Goal: Task Accomplishment & Management: Manage account settings

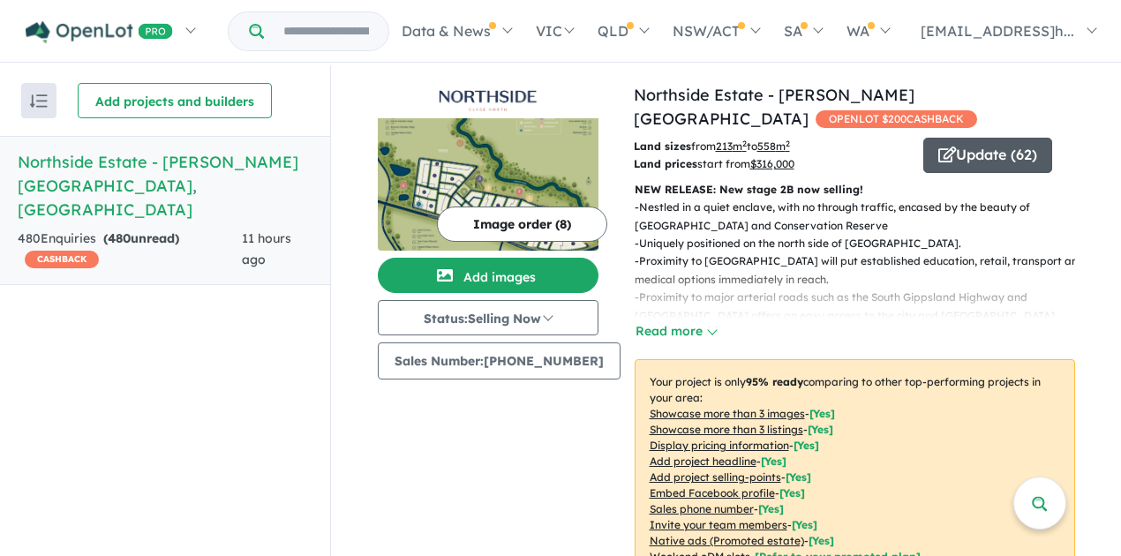
click at [982, 138] on button "Update ( 62 )" at bounding box center [987, 155] width 129 height 35
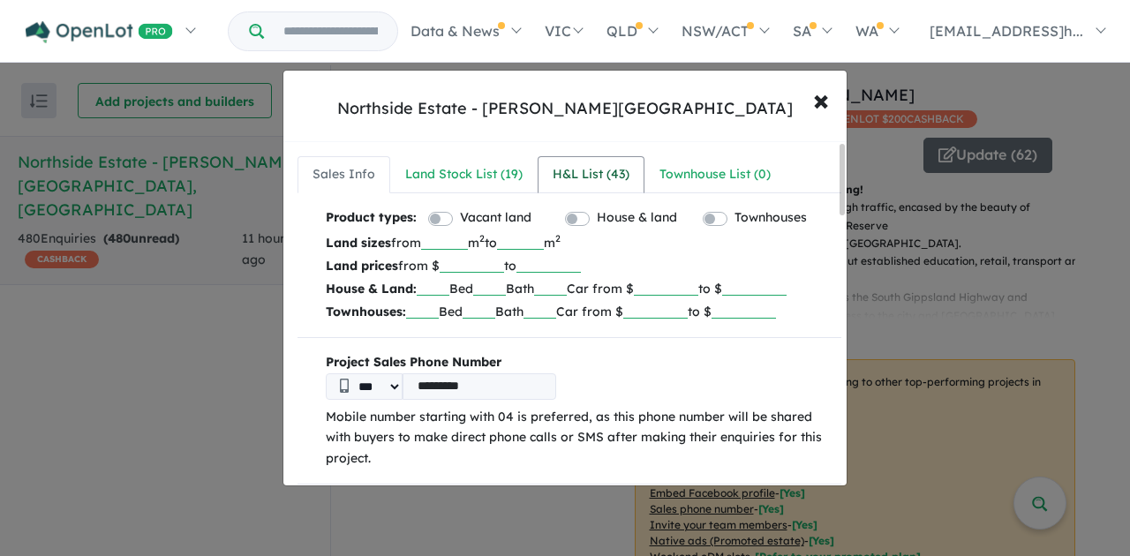
click at [604, 171] on div "H&L List ( 43 )" at bounding box center [591, 174] width 77 height 21
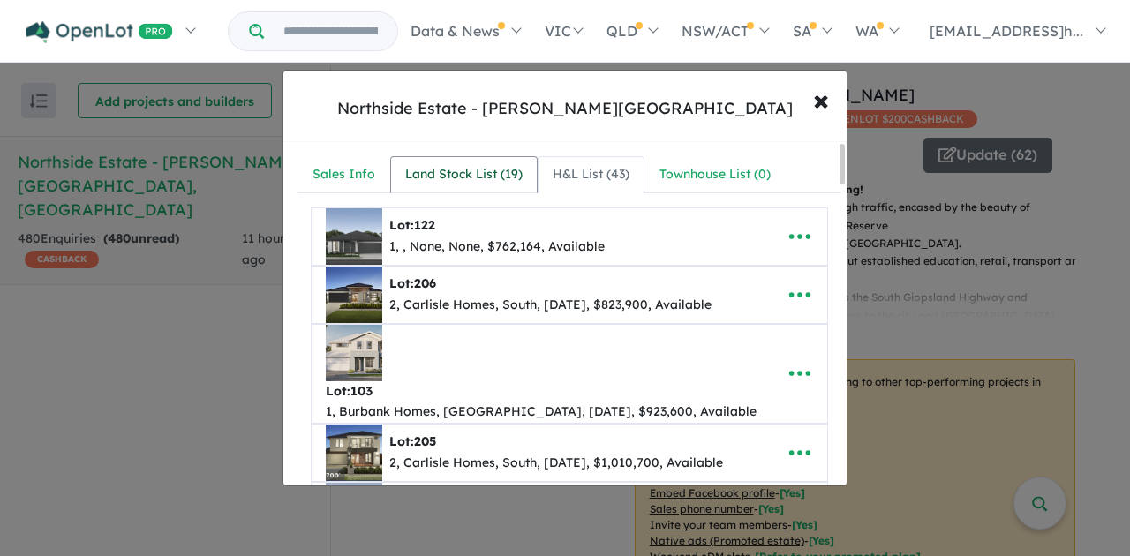
click at [473, 179] on div "Land Stock List ( 19 )" at bounding box center [463, 174] width 117 height 21
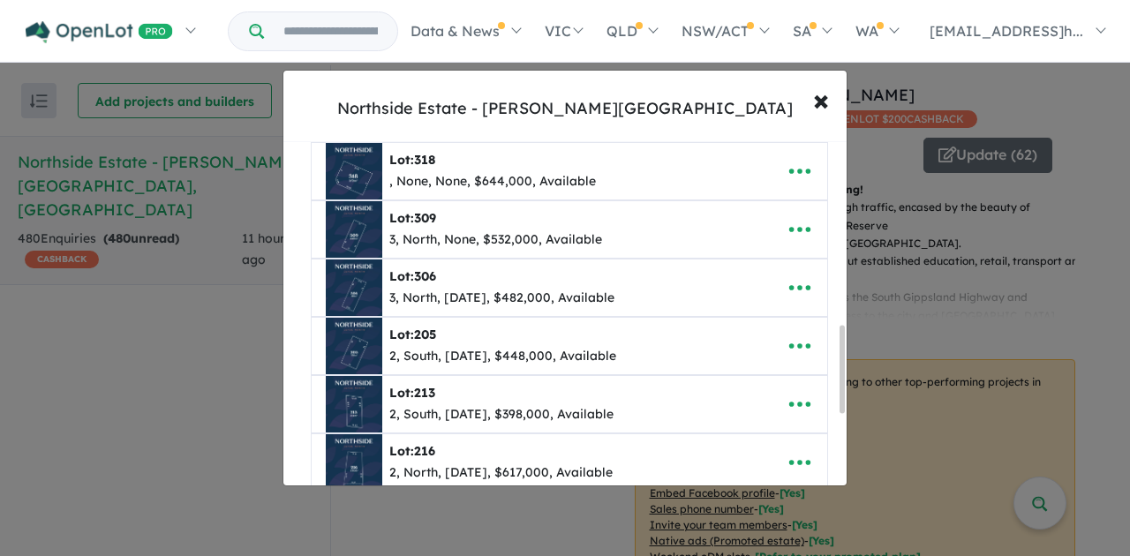
scroll to position [765, 0]
click at [789, 339] on icon "button" at bounding box center [800, 346] width 26 height 26
click at [775, 415] on link "Remove" at bounding box center [761, 430] width 131 height 41
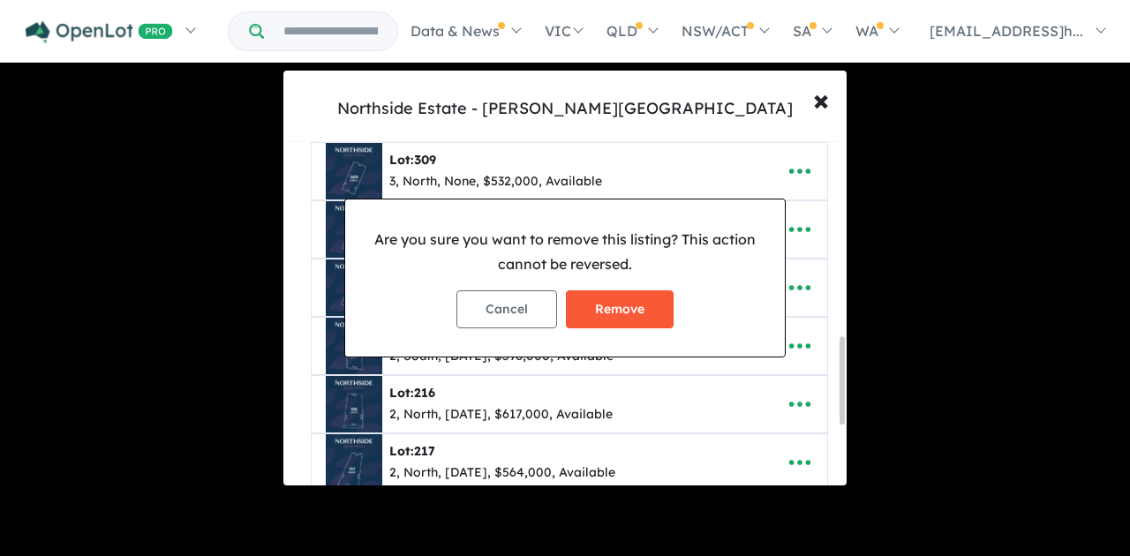
click at [620, 307] on button "Remove" at bounding box center [620, 309] width 108 height 38
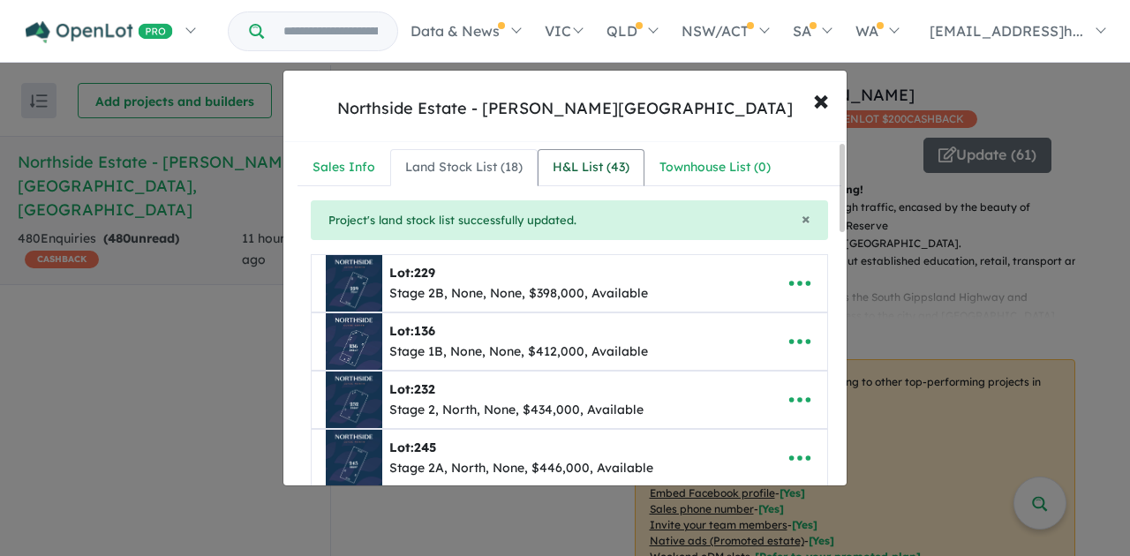
scroll to position [0, 0]
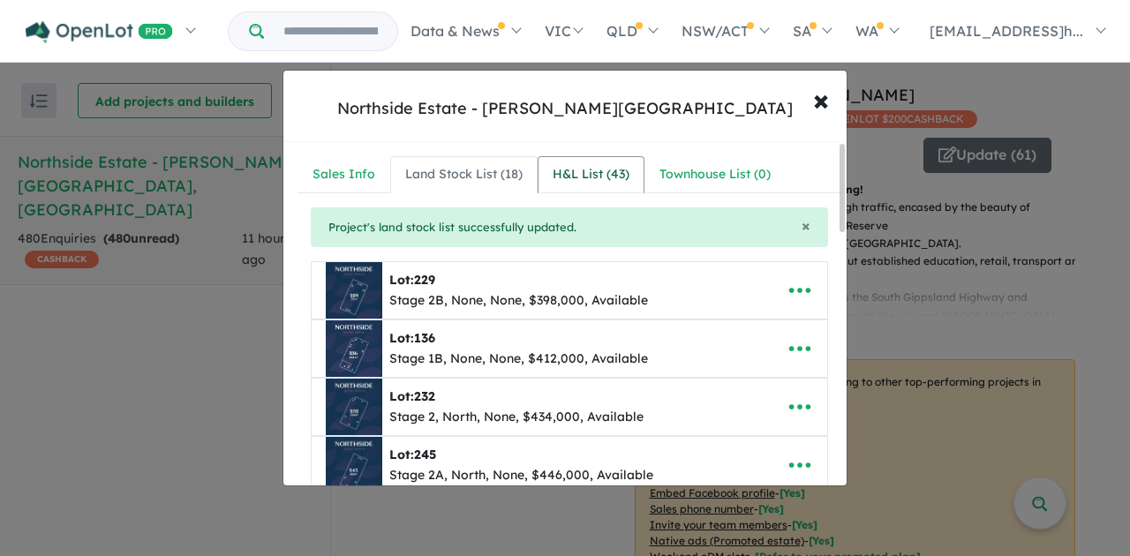
click at [600, 177] on div "H&L List ( 43 )" at bounding box center [591, 174] width 77 height 21
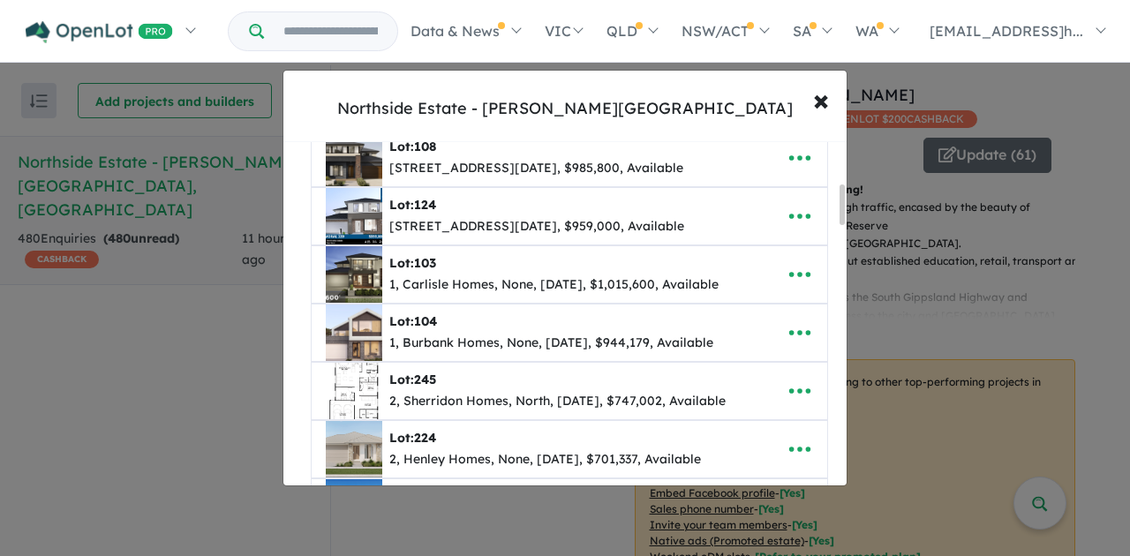
scroll to position [411, 0]
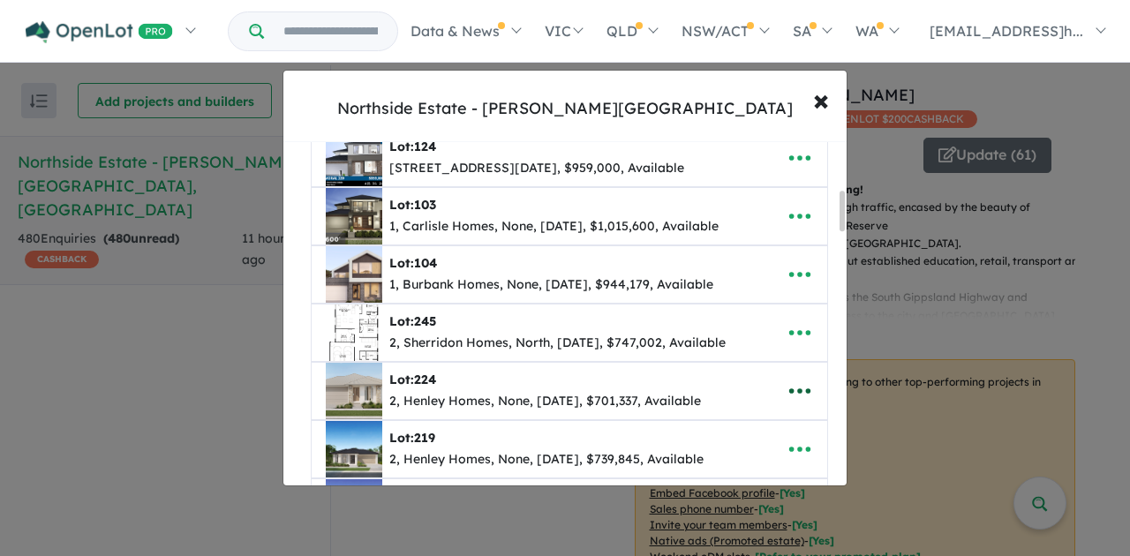
click at [795, 388] on icon "button" at bounding box center [799, 390] width 21 height 5
click at [743, 456] on link "Remove" at bounding box center [761, 476] width 131 height 41
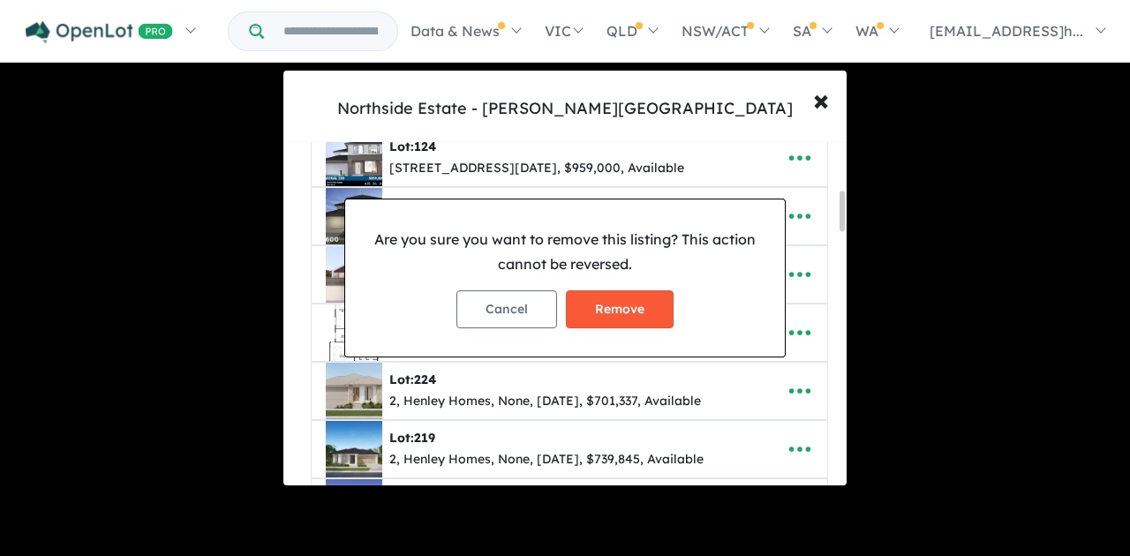
click at [639, 321] on button "Remove" at bounding box center [620, 309] width 108 height 38
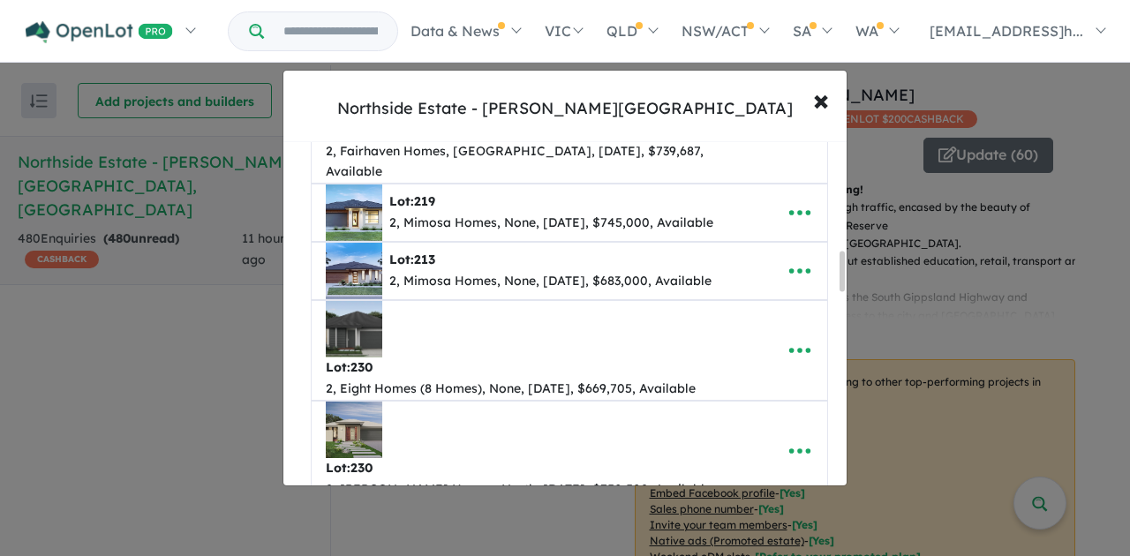
scroll to position [941, 0]
click at [792, 336] on icon "button" at bounding box center [800, 349] width 26 height 26
click at [750, 414] on link "Remove" at bounding box center [761, 434] width 131 height 41
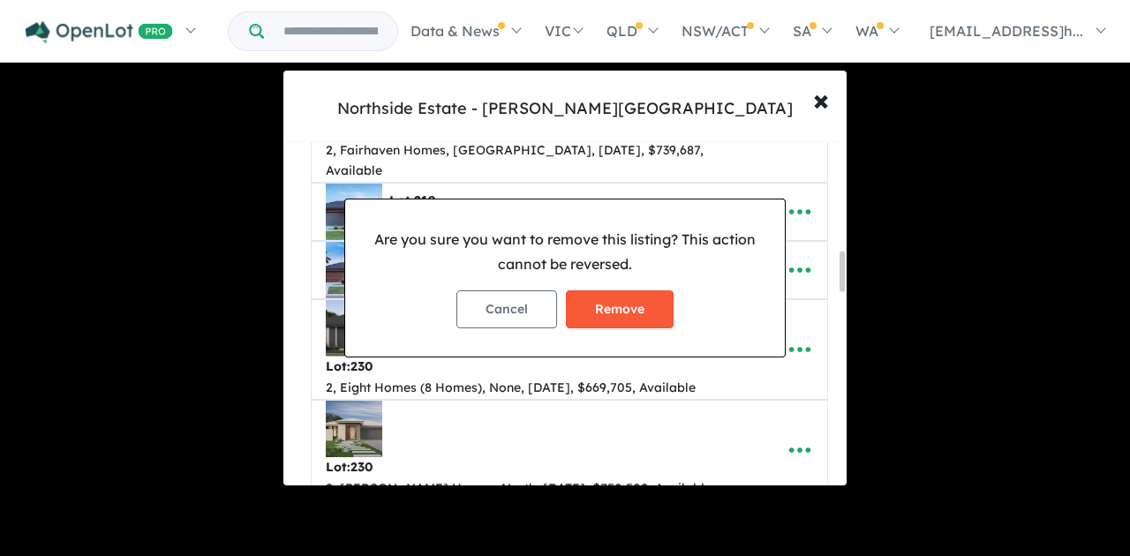
click at [632, 310] on button "Remove" at bounding box center [620, 309] width 108 height 38
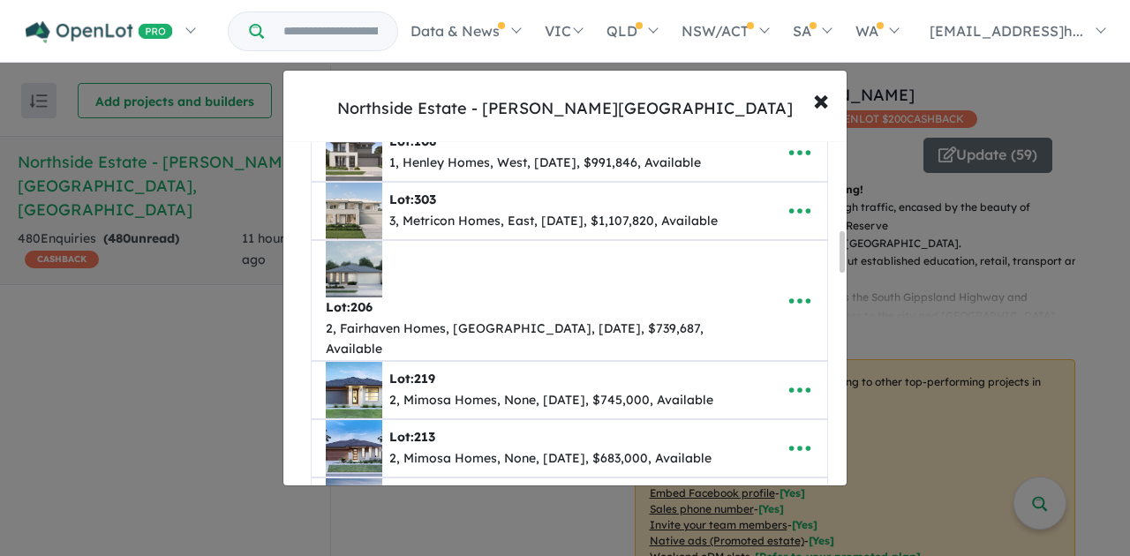
scroll to position [765, 0]
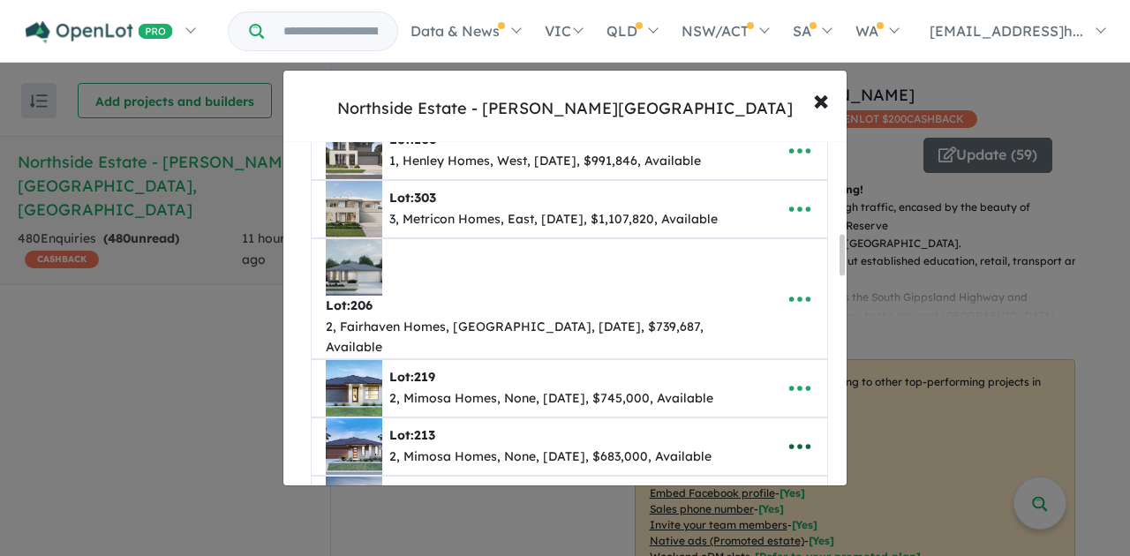
click at [800, 433] on icon "button" at bounding box center [800, 446] width 26 height 26
click at [752, 511] on link "Remove" at bounding box center [761, 531] width 131 height 41
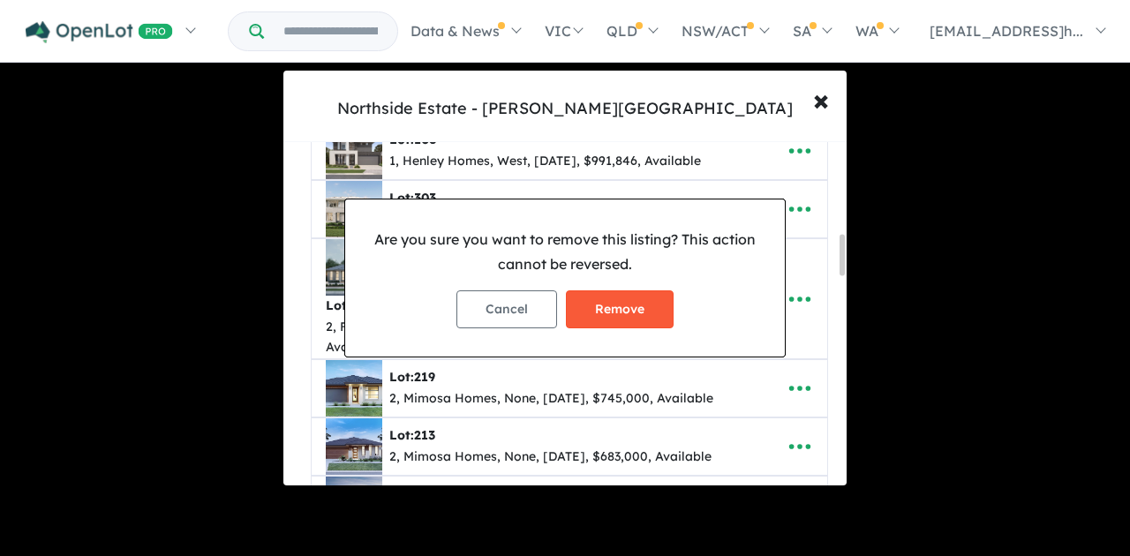
click at [624, 303] on button "Remove" at bounding box center [620, 309] width 108 height 38
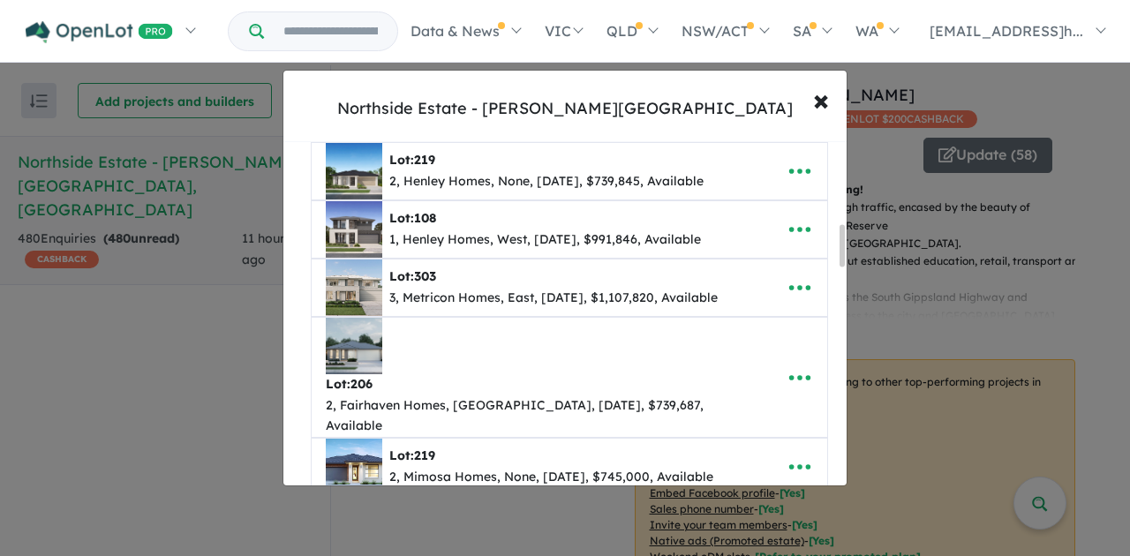
scroll to position [706, 0]
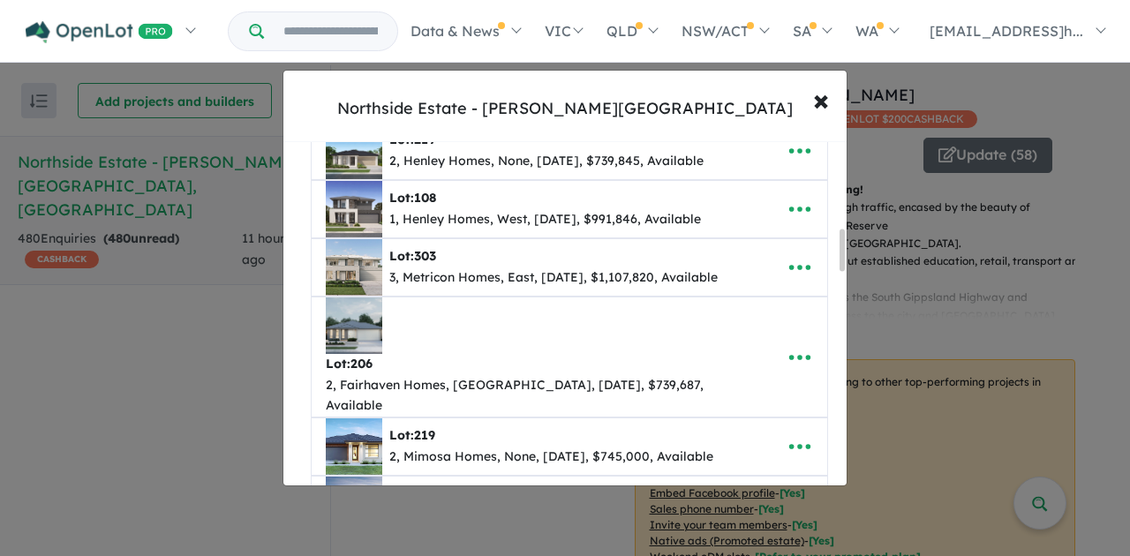
click at [791, 513] on icon "button" at bounding box center [800, 526] width 26 height 26
click at [761, 424] on link "Remove" at bounding box center [761, 444] width 131 height 41
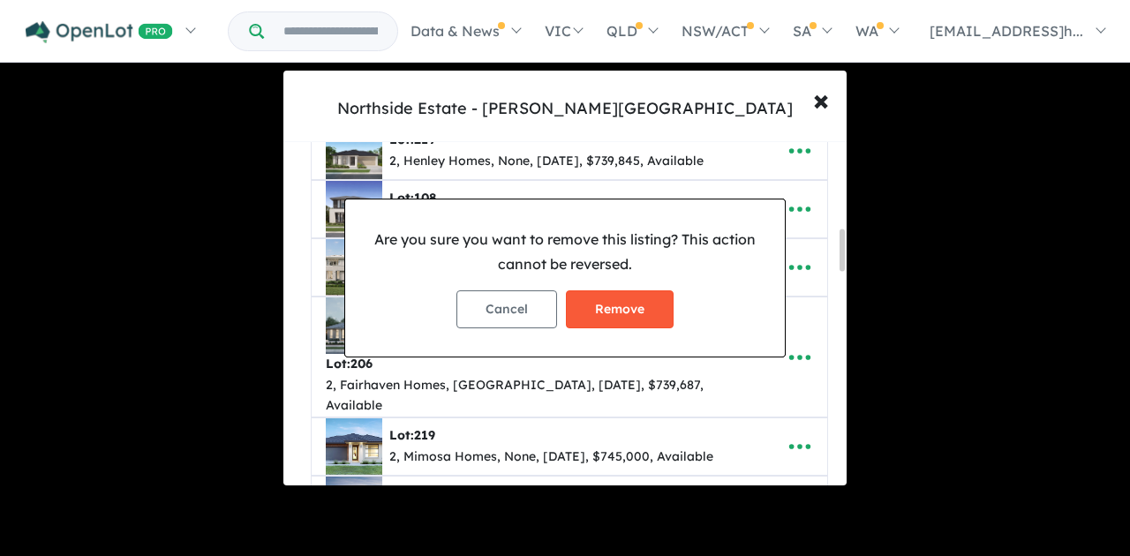
click at [606, 309] on button "Remove" at bounding box center [620, 309] width 108 height 38
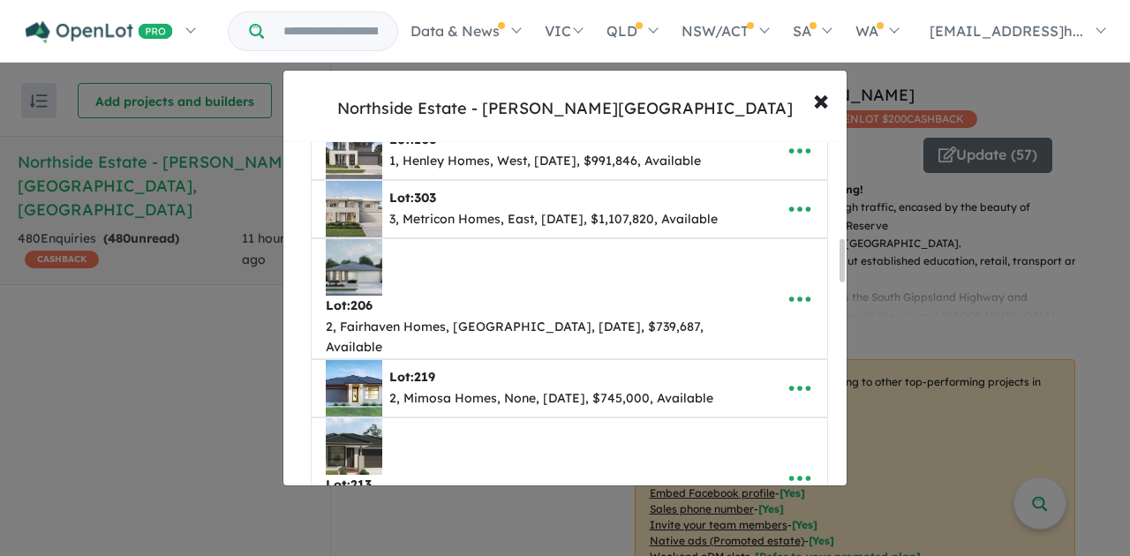
scroll to position [824, 0]
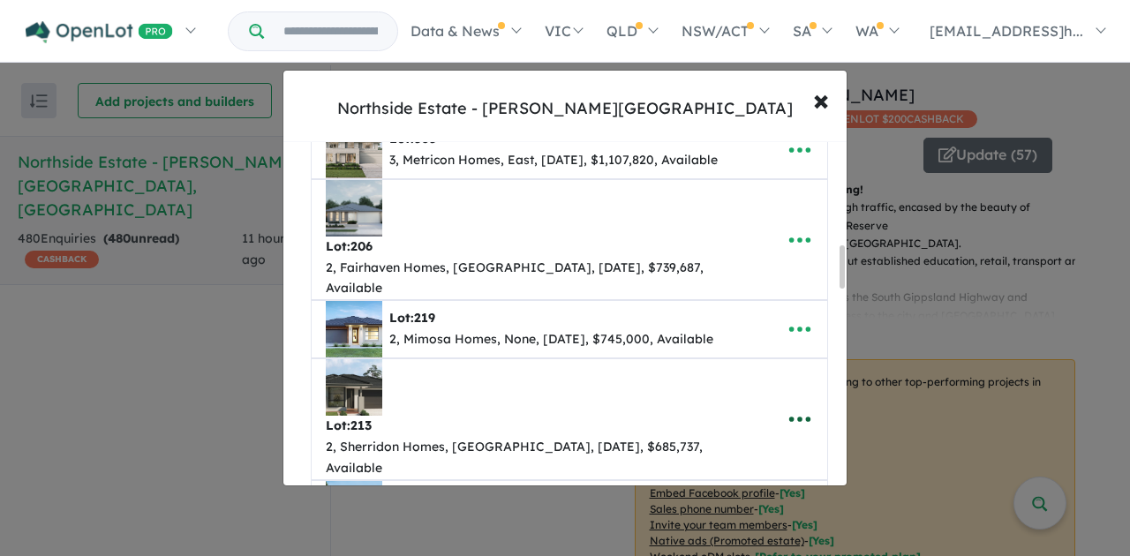
click at [790, 406] on icon "button" at bounding box center [800, 419] width 26 height 26
click at [746, 484] on link "Remove" at bounding box center [761, 504] width 131 height 41
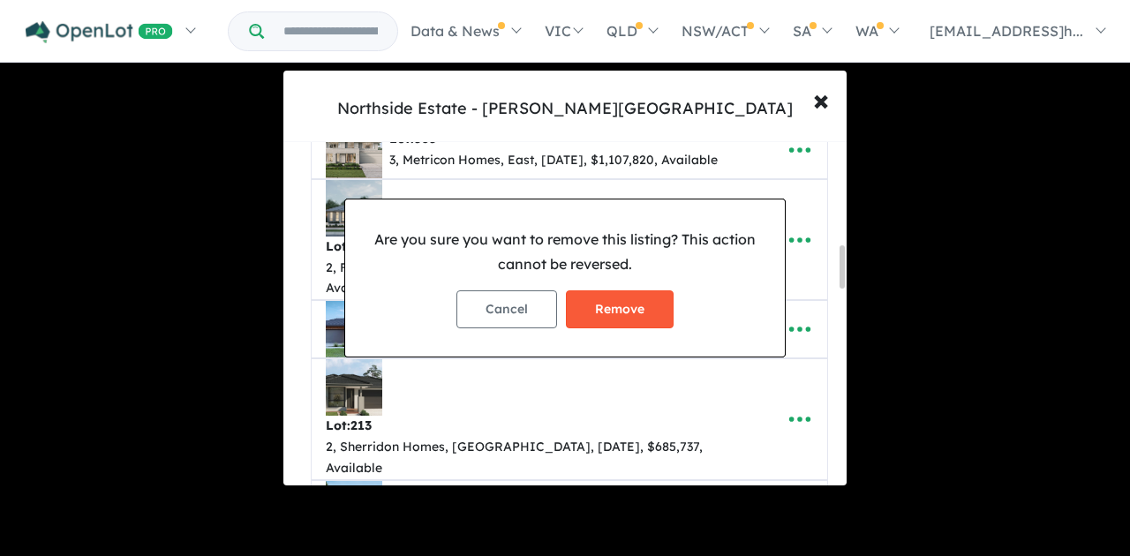
click at [619, 304] on button "Remove" at bounding box center [620, 309] width 108 height 38
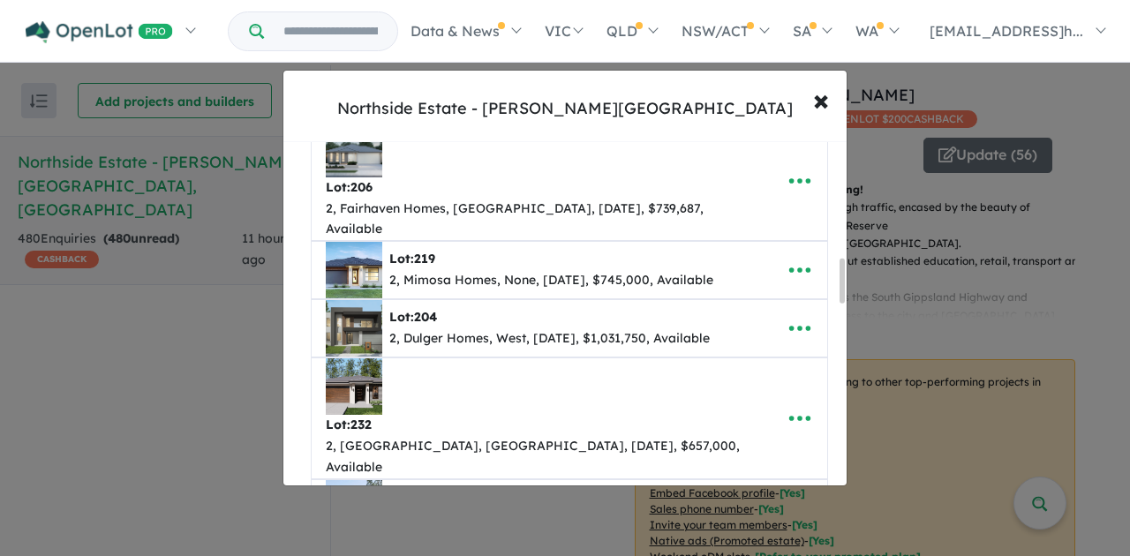
scroll to position [941, 0]
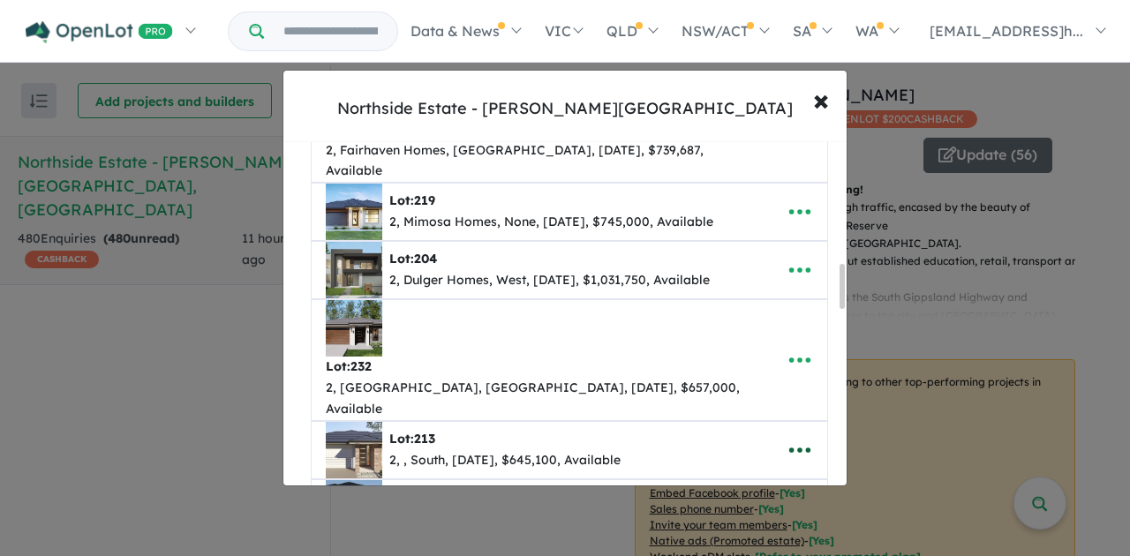
click at [796, 437] on icon "button" at bounding box center [800, 450] width 26 height 26
click at [742, 514] on link "Remove" at bounding box center [761, 534] width 131 height 41
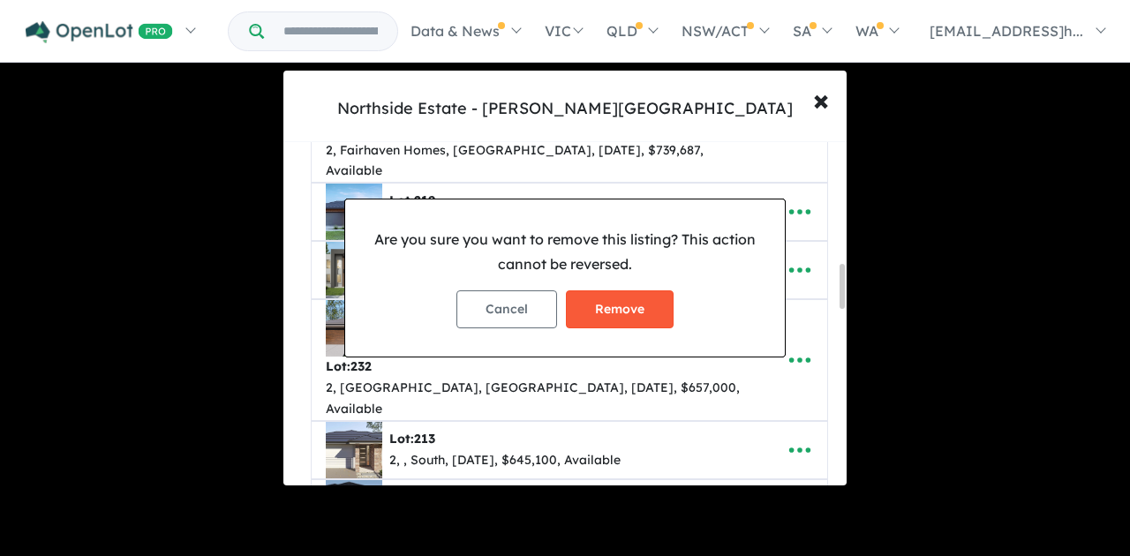
click at [636, 313] on button "Remove" at bounding box center [620, 309] width 108 height 38
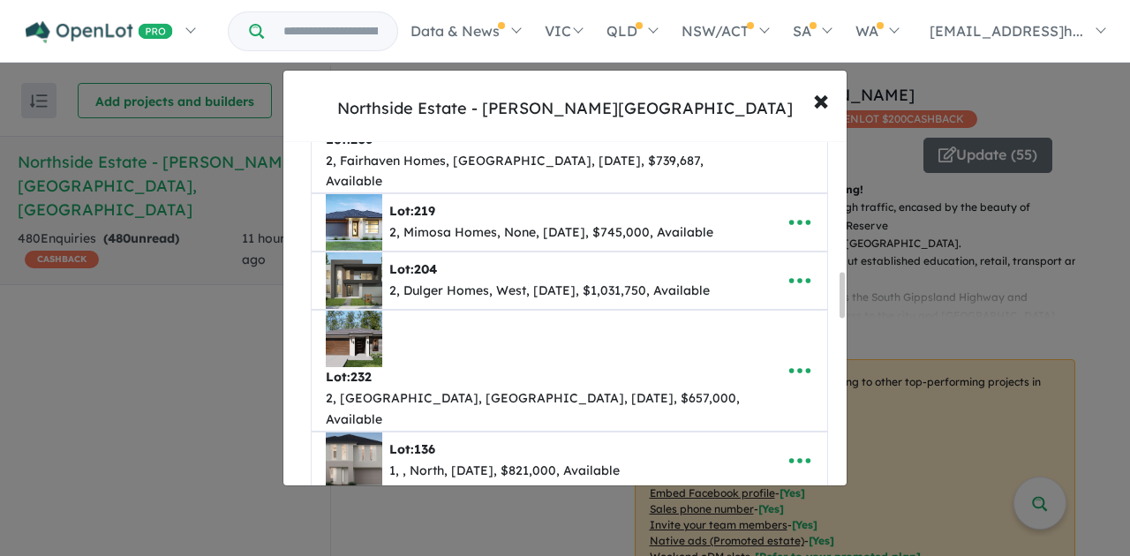
scroll to position [1000, 0]
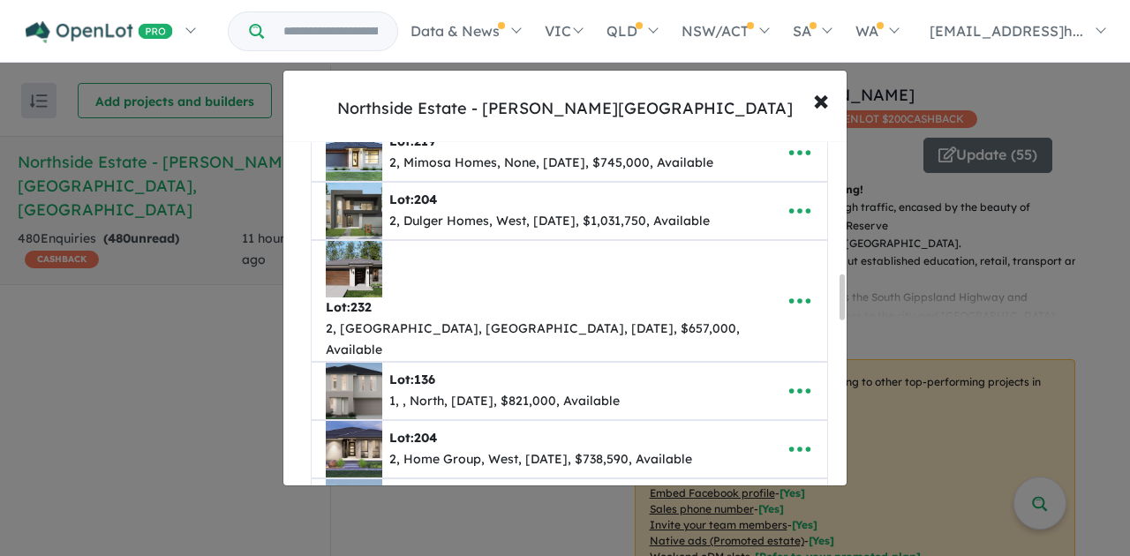
click at [795, 515] on icon "button" at bounding box center [800, 528] width 26 height 26
click at [750, 426] on link "Remove" at bounding box center [761, 446] width 131 height 41
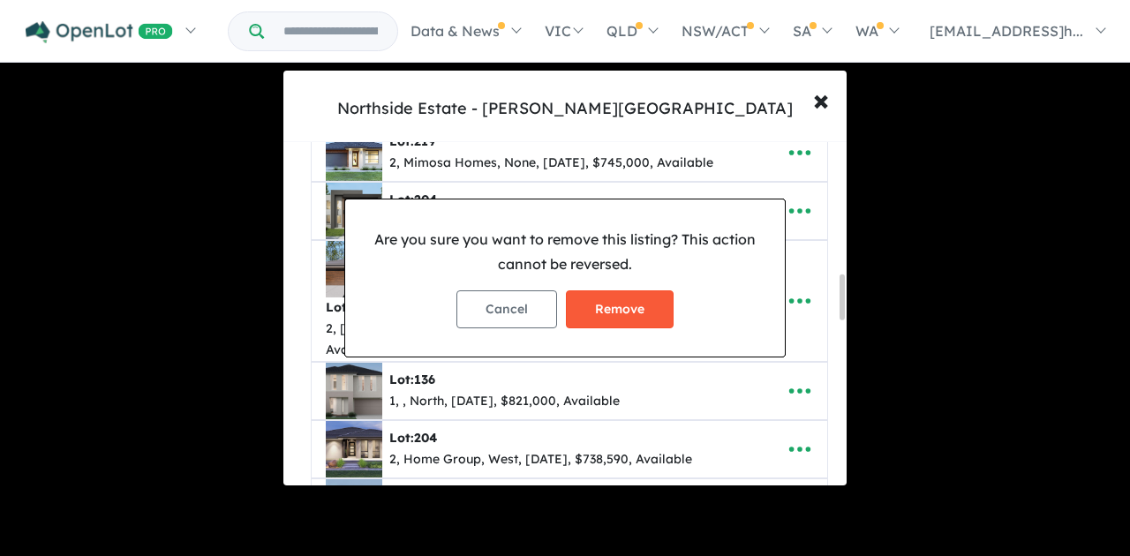
click at [606, 301] on button "Remove" at bounding box center [620, 309] width 108 height 38
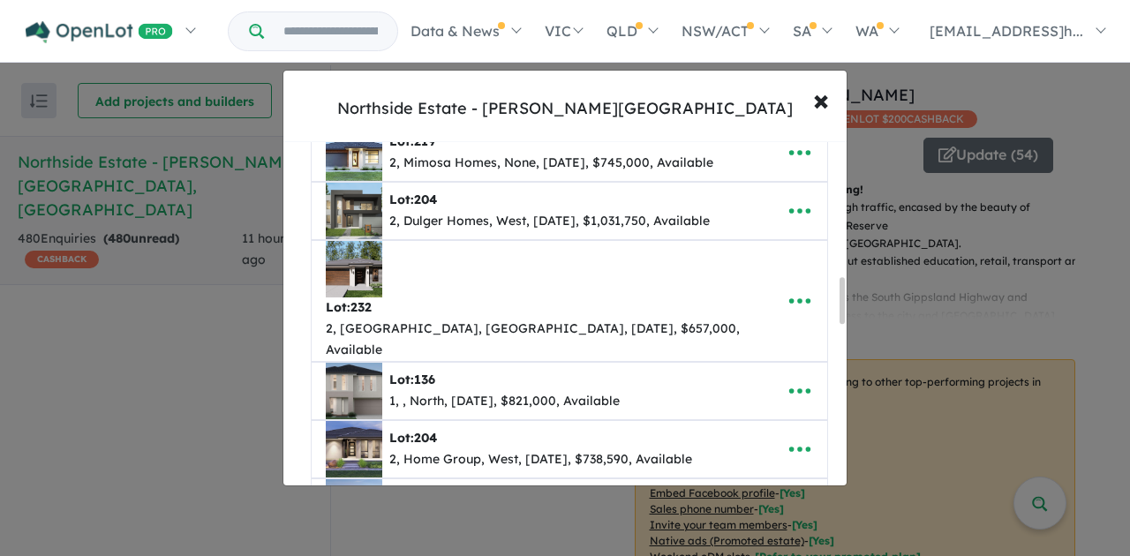
click at [794, 537] on icon "button" at bounding box center [799, 539] width 21 height 5
click at [791, 525] on icon "button" at bounding box center [800, 538] width 26 height 26
click at [770, 437] on link "Remove" at bounding box center [761, 457] width 131 height 41
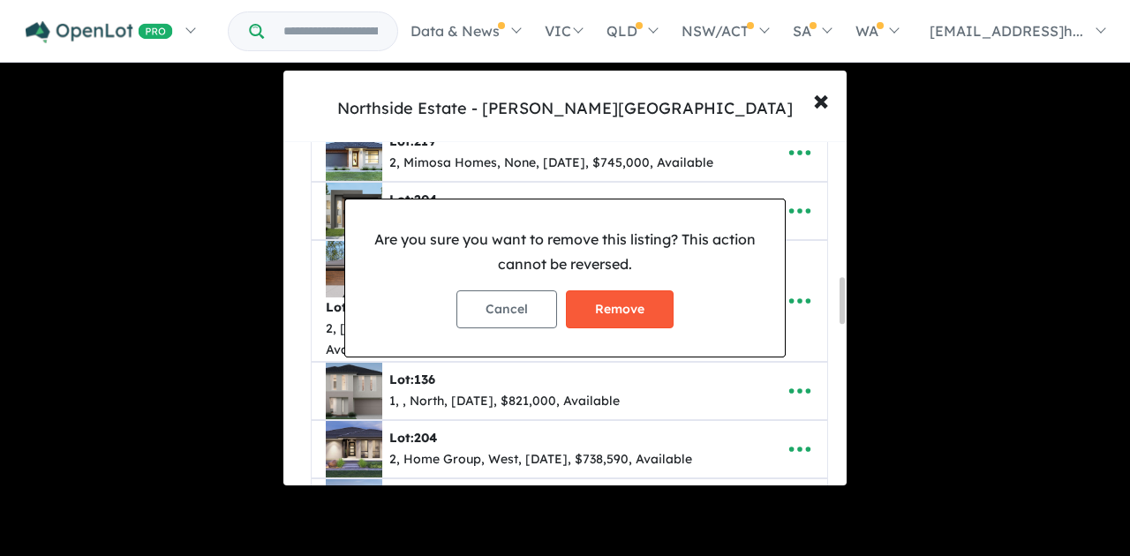
click at [586, 300] on button "Remove" at bounding box center [620, 309] width 108 height 38
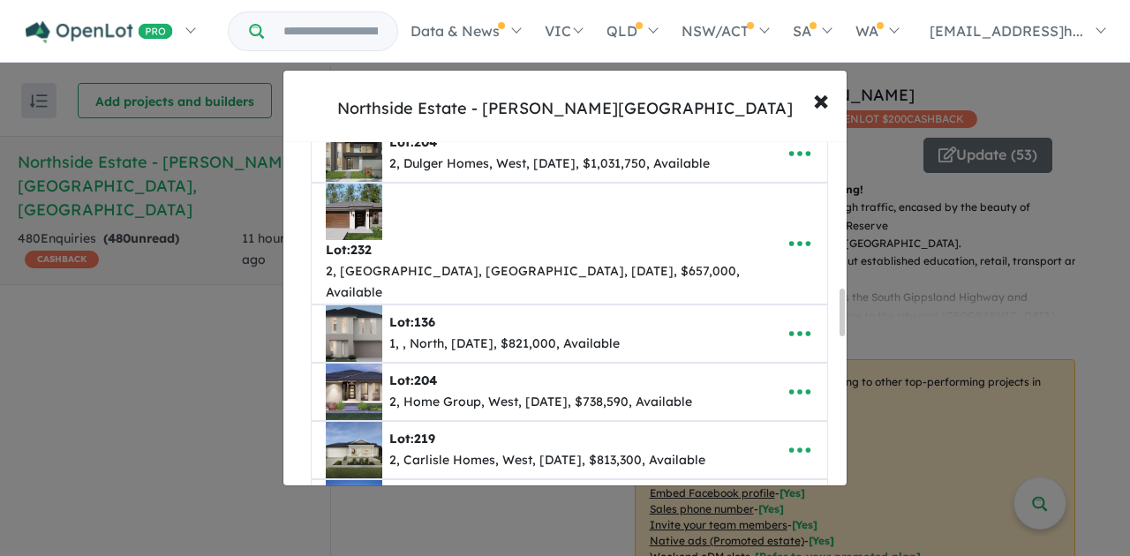
scroll to position [1059, 0]
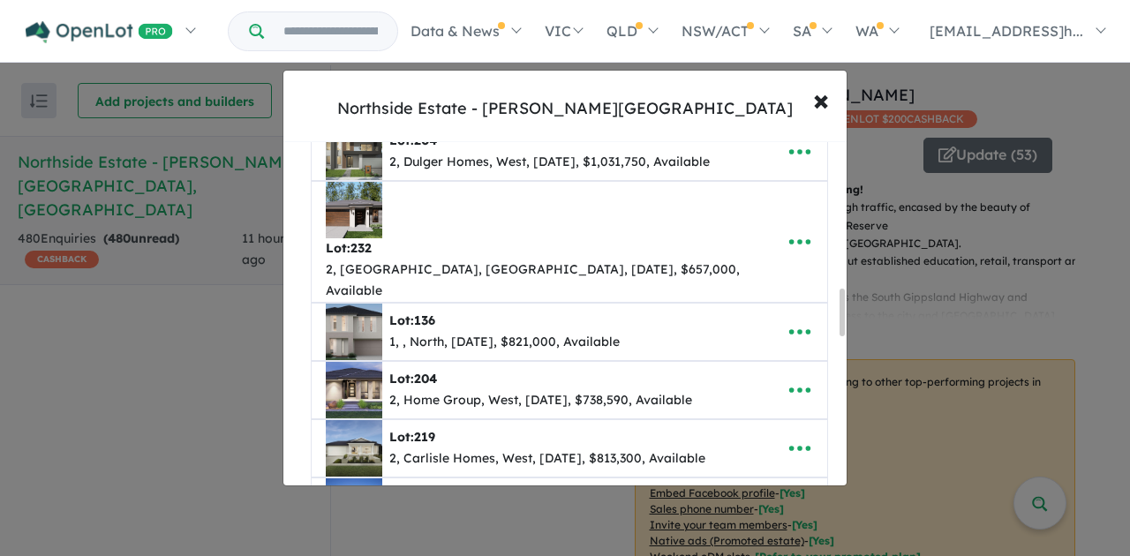
click at [801, 524] on icon "button" at bounding box center [800, 537] width 26 height 26
click at [758, 436] on link "Remove" at bounding box center [761, 456] width 131 height 41
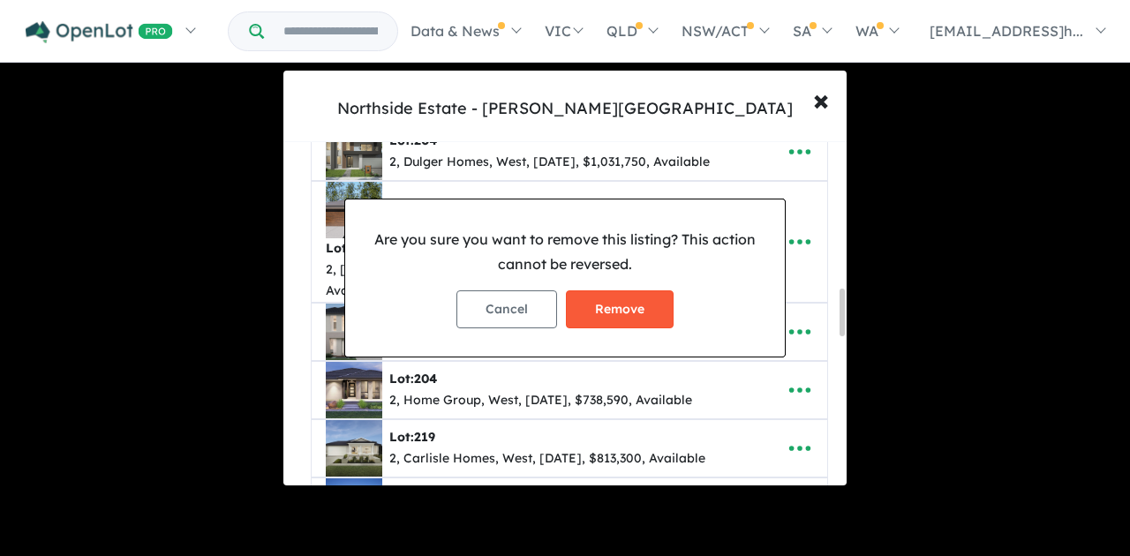
click at [629, 311] on button "Remove" at bounding box center [620, 309] width 108 height 38
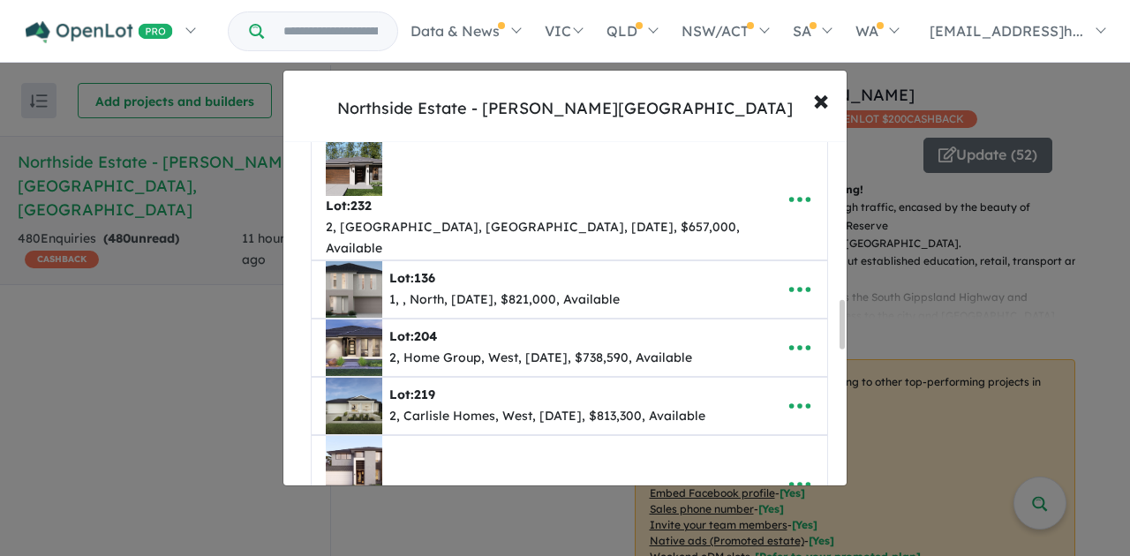
scroll to position [1118, 0]
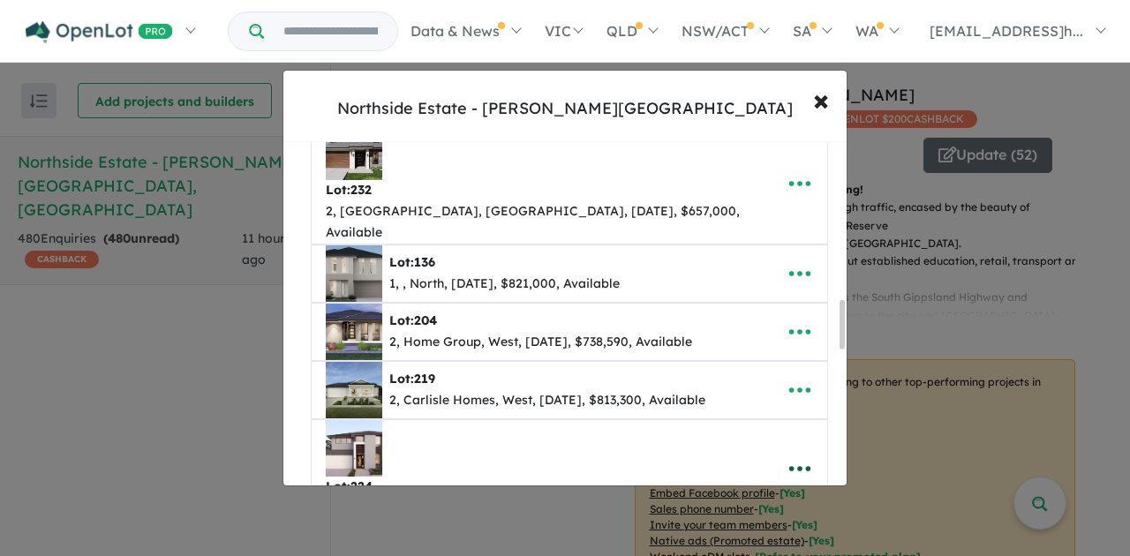
click at [791, 456] on icon "button" at bounding box center [800, 469] width 26 height 26
click at [755, 533] on link "Remove" at bounding box center [761, 553] width 131 height 41
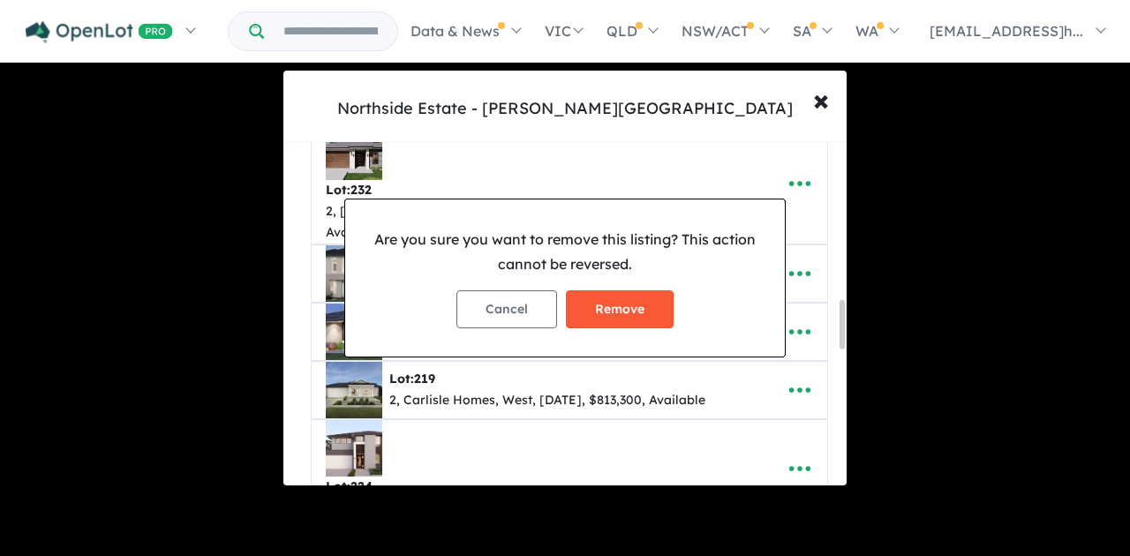
click at [634, 299] on button "Remove" at bounding box center [620, 309] width 108 height 38
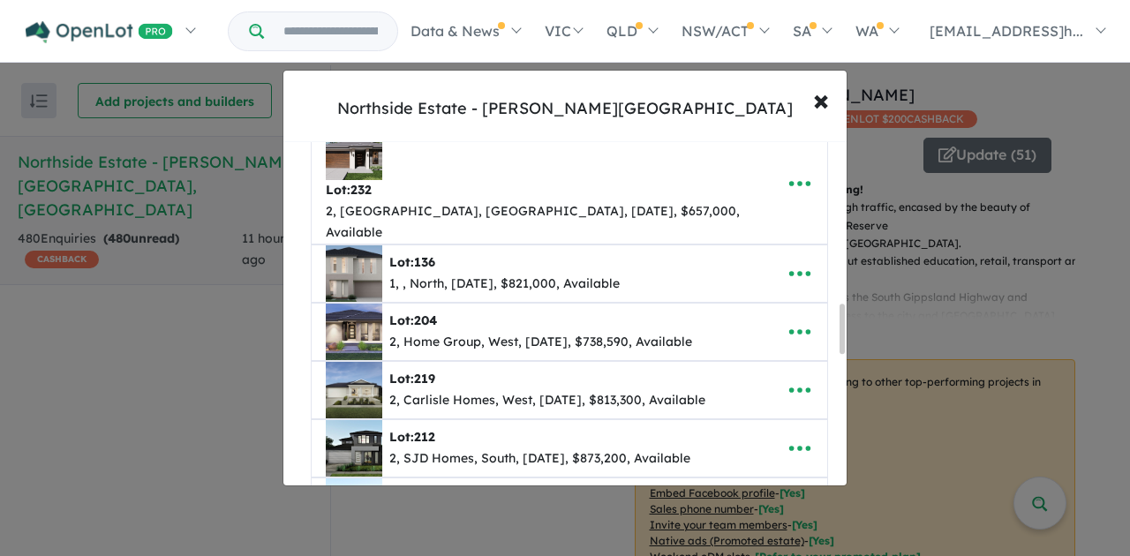
click at [802, 536] on icon "button" at bounding box center [799, 538] width 21 height 5
click at [760, 436] on link "Remove" at bounding box center [761, 456] width 131 height 41
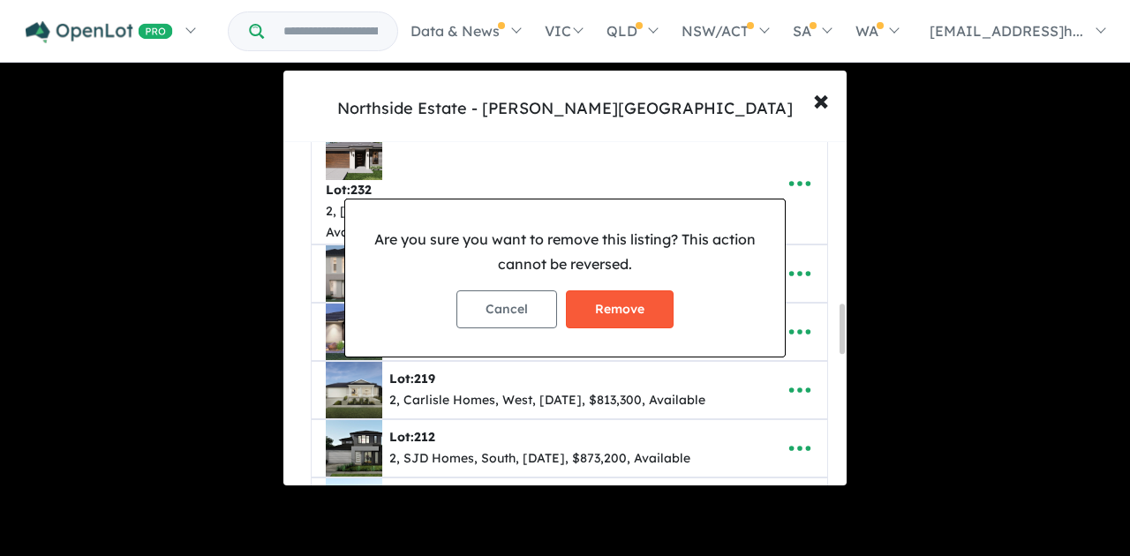
click at [597, 311] on button "Remove" at bounding box center [620, 309] width 108 height 38
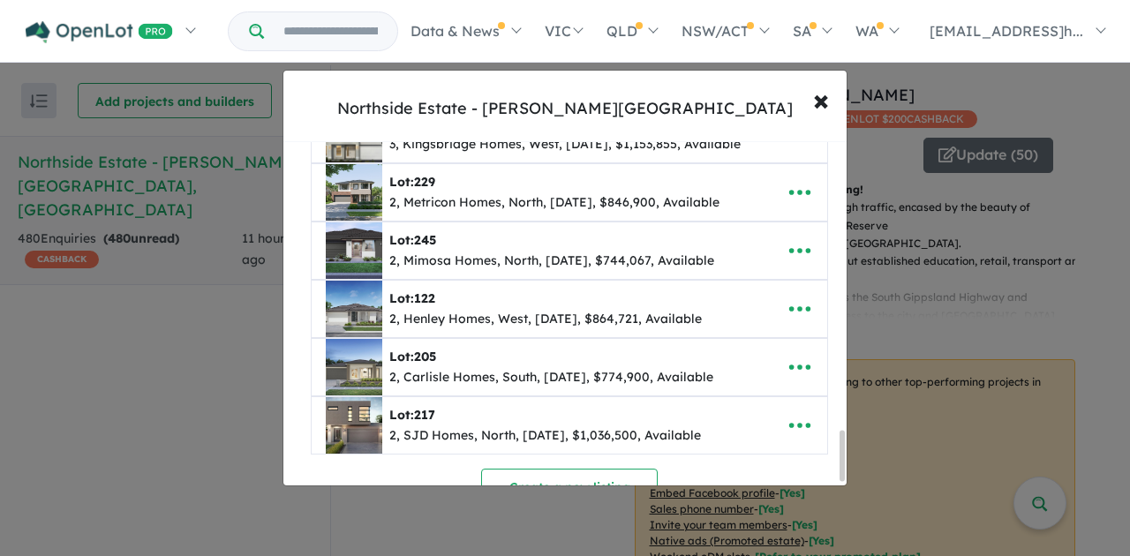
scroll to position [1978, 0]
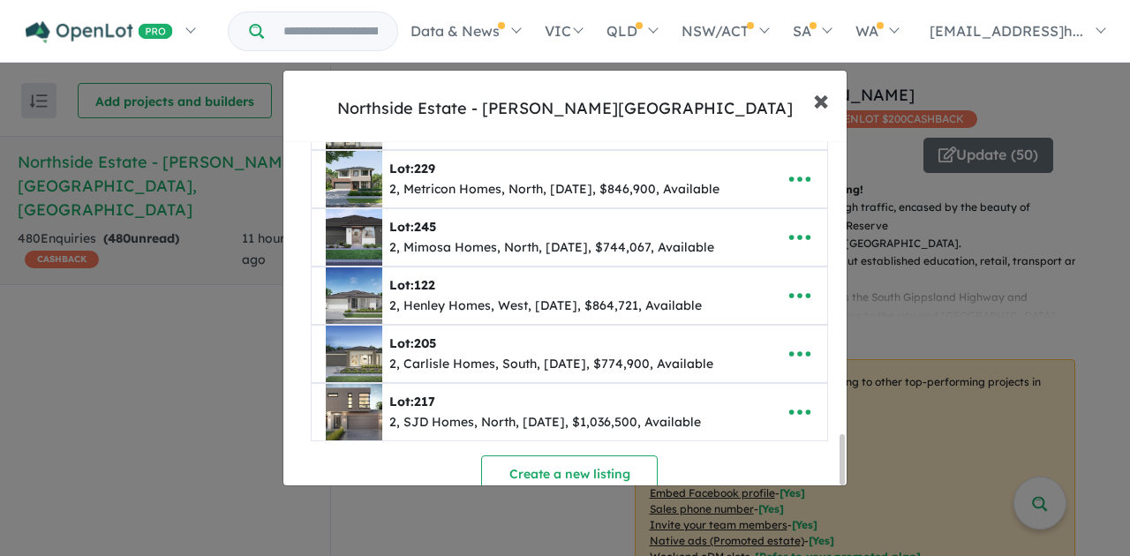
click at [823, 99] on span "×" at bounding box center [821, 99] width 16 height 38
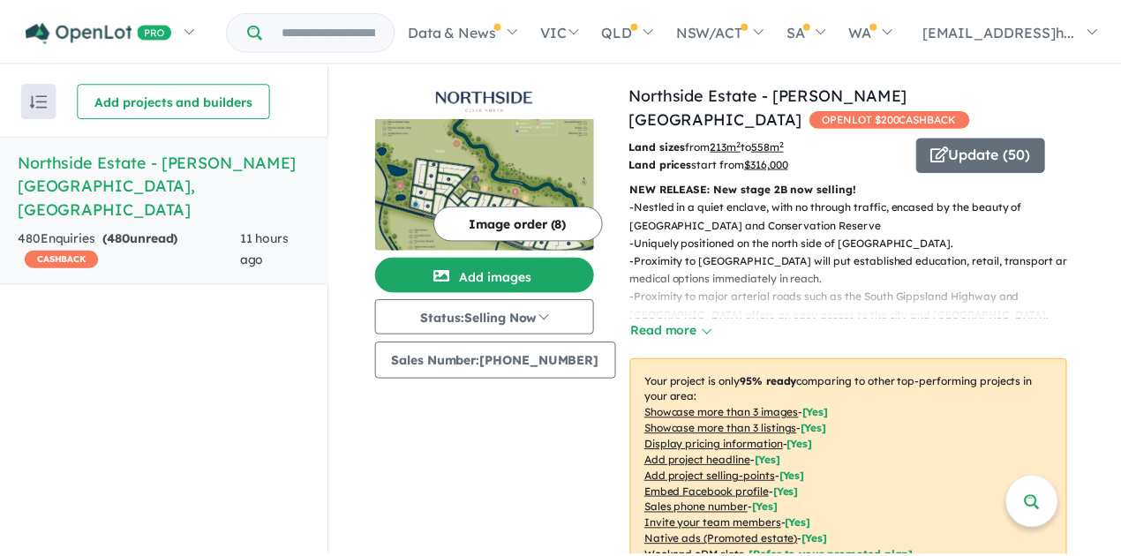
scroll to position [0, 0]
